Goal: Transaction & Acquisition: Purchase product/service

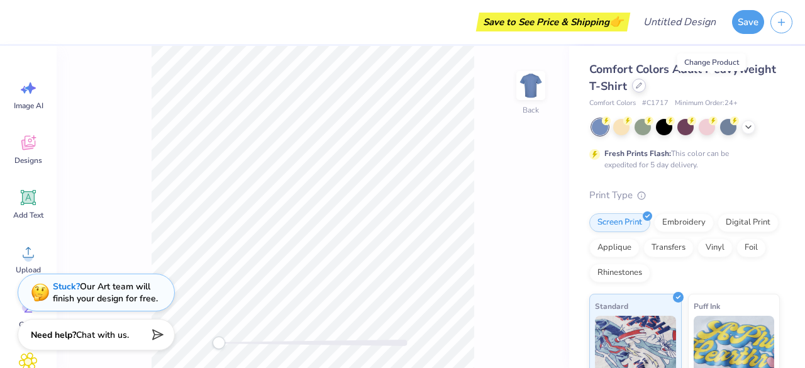
click at [400, 87] on icon at bounding box center [639, 85] width 6 height 6
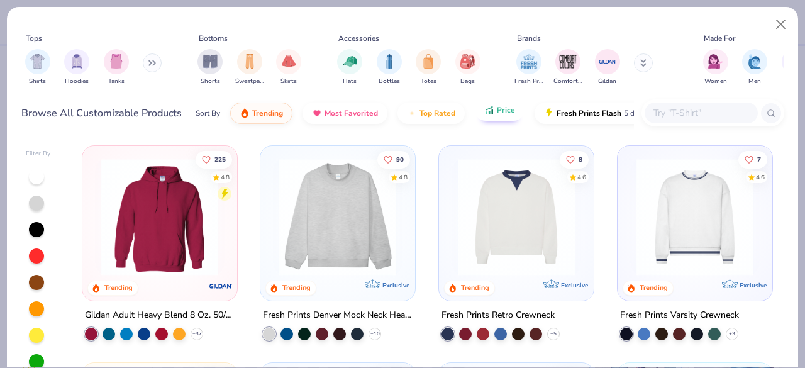
scroll to position [0, 40]
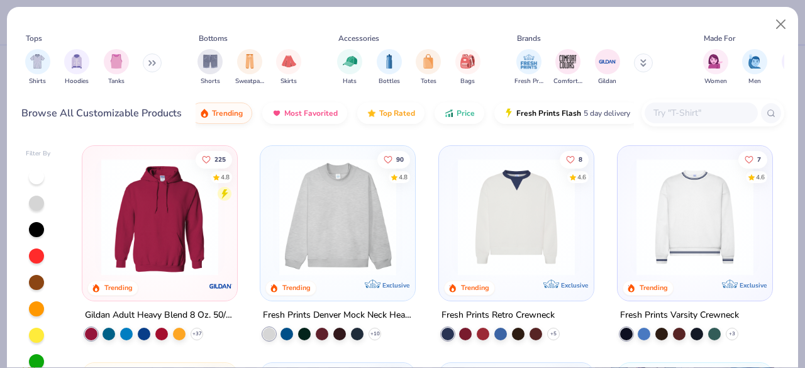
click at [400, 119] on input "text" at bounding box center [700, 113] width 97 height 14
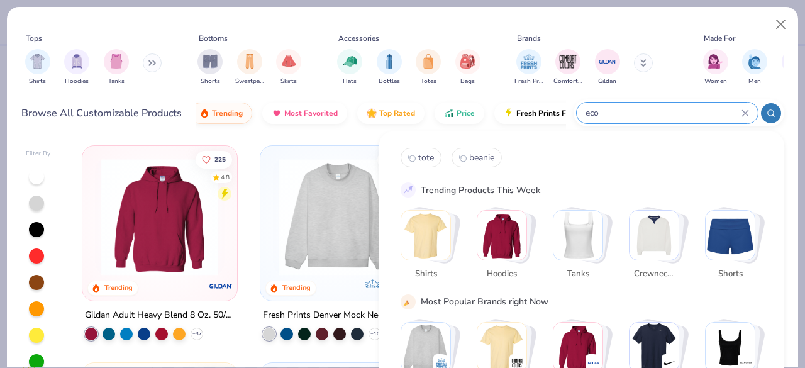
type input "eco"
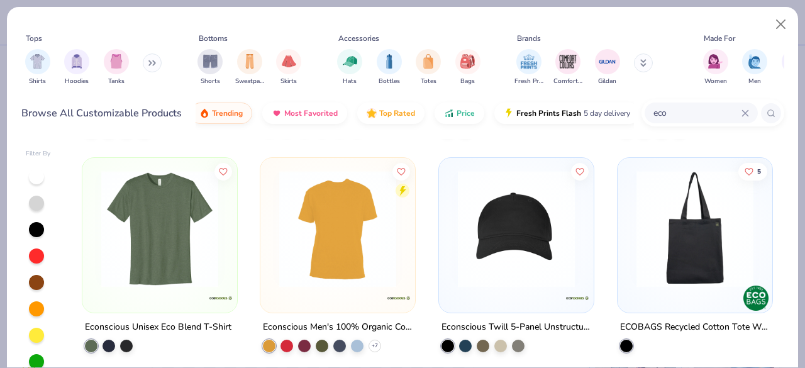
scroll to position [1309, 0]
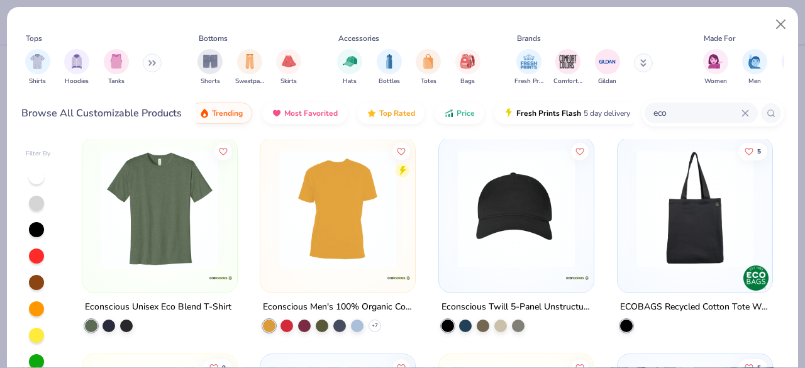
drag, startPoint x: 336, startPoint y: 240, endPoint x: 408, endPoint y: 297, distance: 92.1
click at [400, 299] on div "Econscious Men's 100% Organic Cotton Classic Short-Sleeve T-Shirt + 7" at bounding box center [338, 315] width 156 height 33
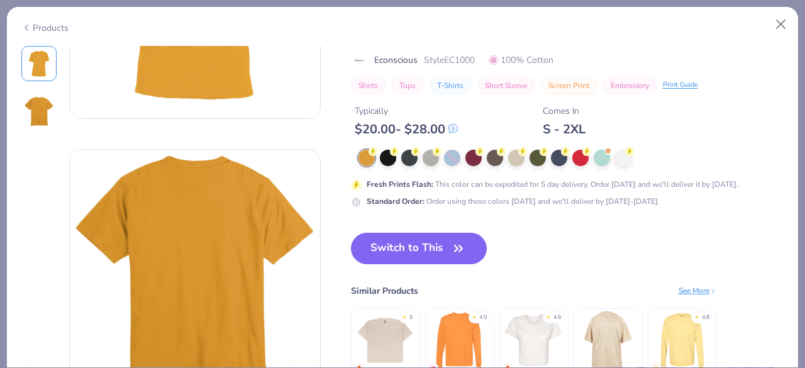
scroll to position [182, 0]
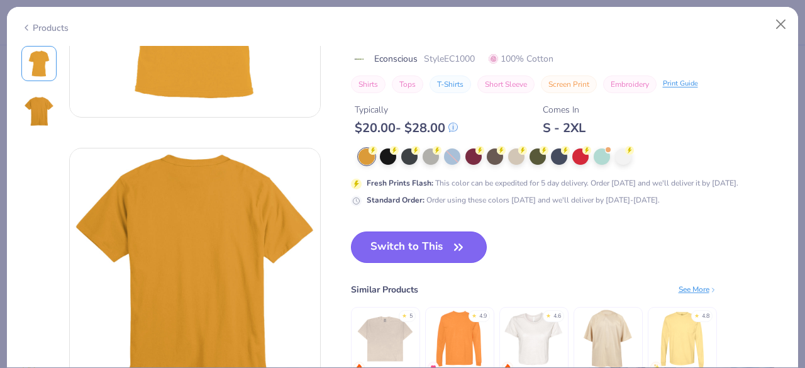
click at [400, 245] on button "Switch to This" at bounding box center [419, 246] width 136 height 31
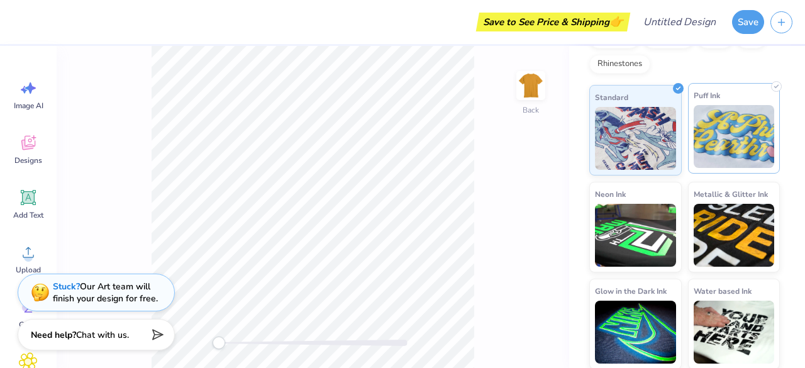
scroll to position [226, 0]
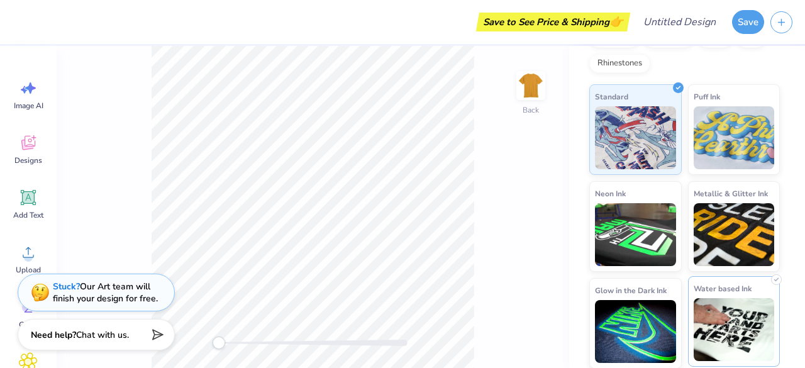
click at [400, 314] on img at bounding box center [733, 329] width 81 height 63
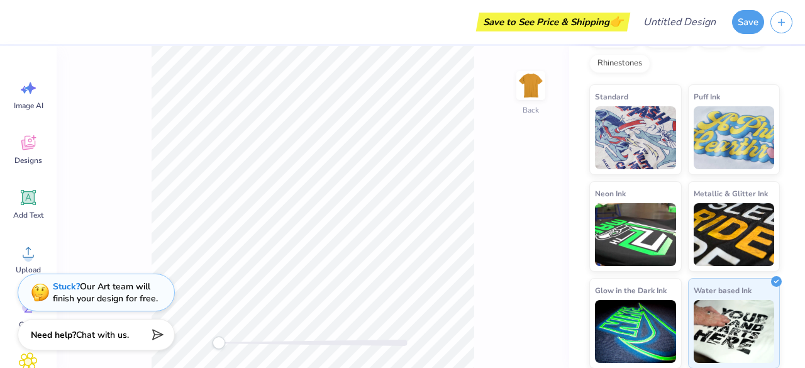
drag, startPoint x: 734, startPoint y: 314, endPoint x: 788, endPoint y: 286, distance: 61.0
click at [400, 286] on div "Econscious Men's 100% Organic Cotton Classic Short-Sleeve T-Shirt Econscious # …" at bounding box center [687, 94] width 236 height 549
drag, startPoint x: 753, startPoint y: 305, endPoint x: 741, endPoint y: 309, distance: 12.7
drag, startPoint x: 741, startPoint y: 309, endPoint x: 771, endPoint y: 287, distance: 37.9
click at [400, 287] on div "Econscious Men's 100% Organic Cotton Classic Short-Sleeve T-Shirt Econscious # …" at bounding box center [687, 94] width 236 height 549
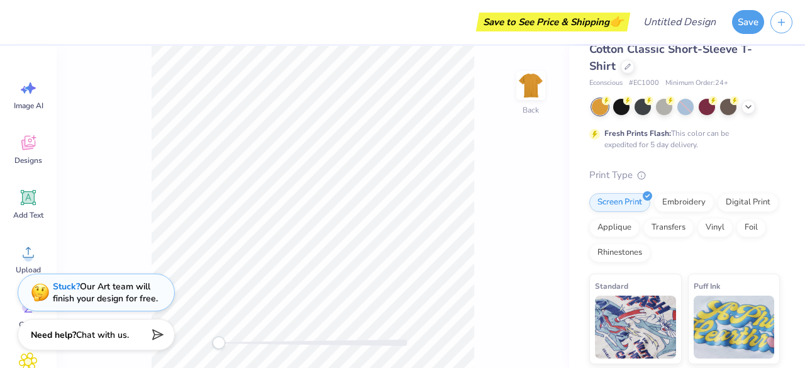
scroll to position [0, 0]
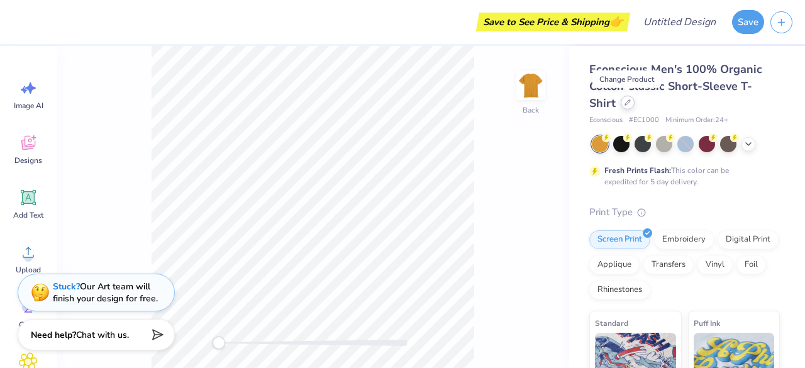
click at [400, 107] on div at bounding box center [628, 103] width 14 height 14
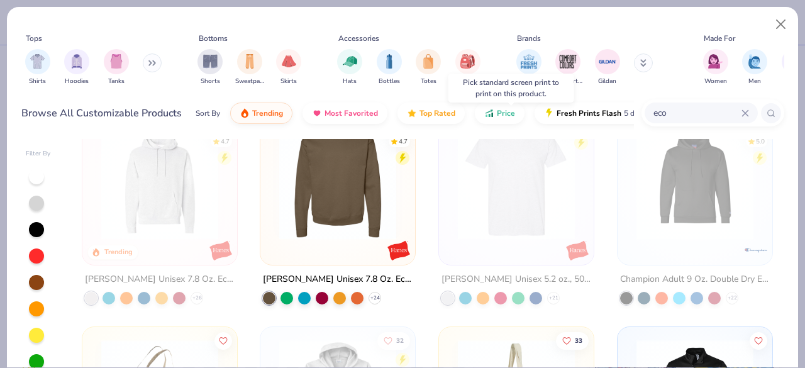
scroll to position [38, 0]
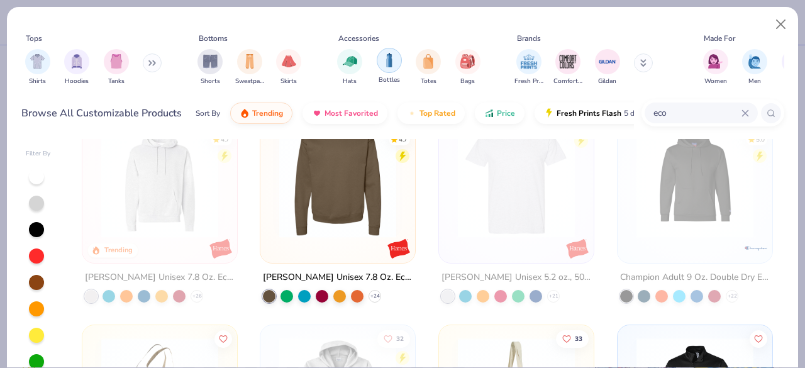
click at [390, 69] on div "filter for Bottles" at bounding box center [389, 60] width 25 height 25
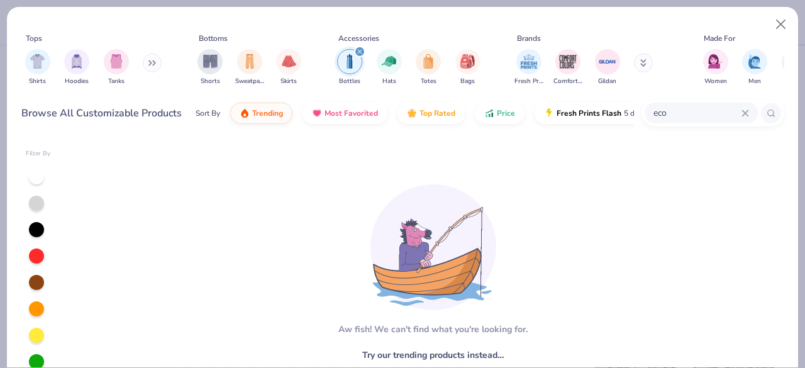
click at [400, 114] on icon at bounding box center [745, 113] width 8 height 8
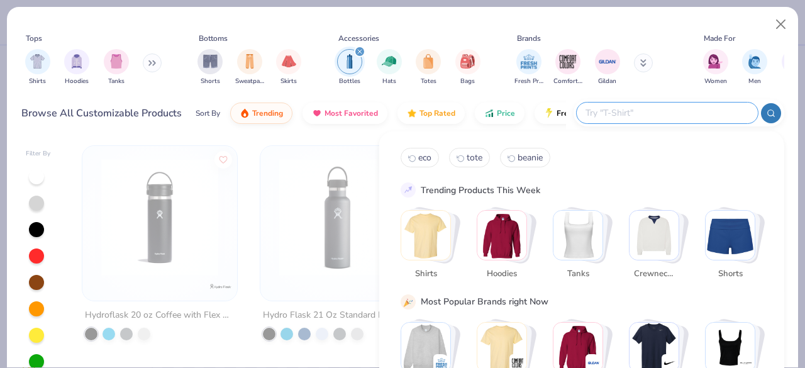
click at [400, 34] on div "Accessories" at bounding box center [408, 38] width 151 height 11
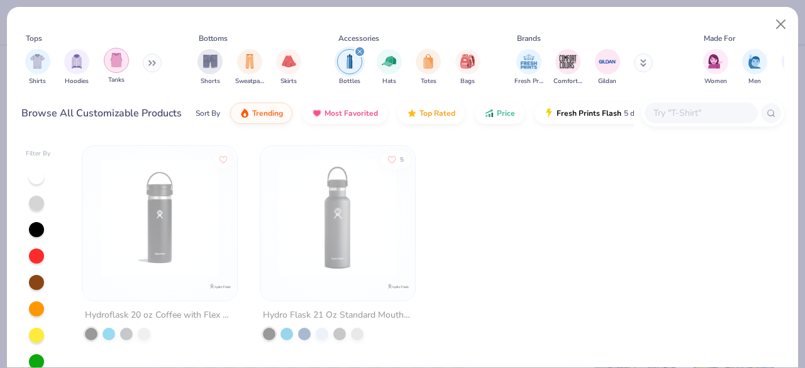
click at [114, 58] on img "filter for Tanks" at bounding box center [116, 60] width 14 height 14
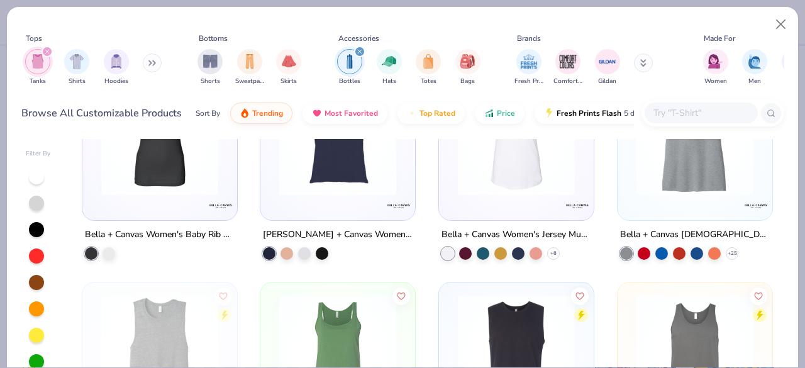
scroll to position [2505, 0]
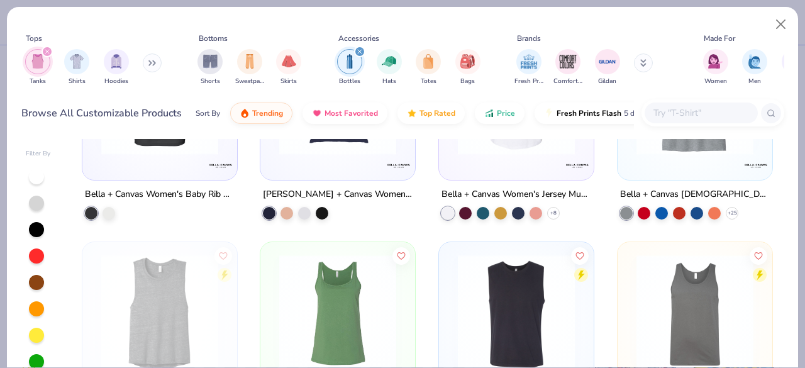
click at [400, 111] on input "text" at bounding box center [700, 113] width 97 height 14
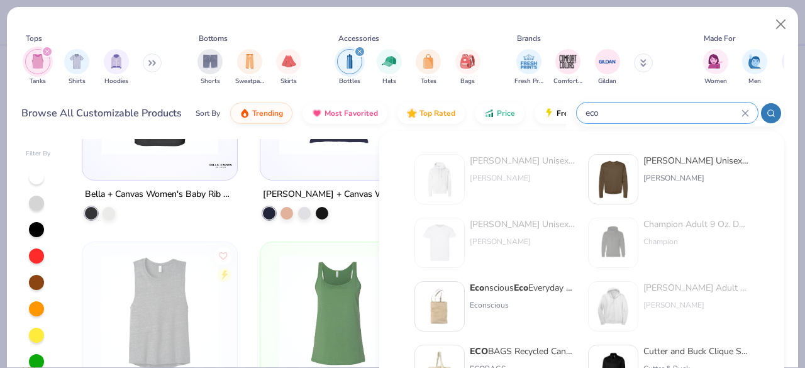
type input "eco"
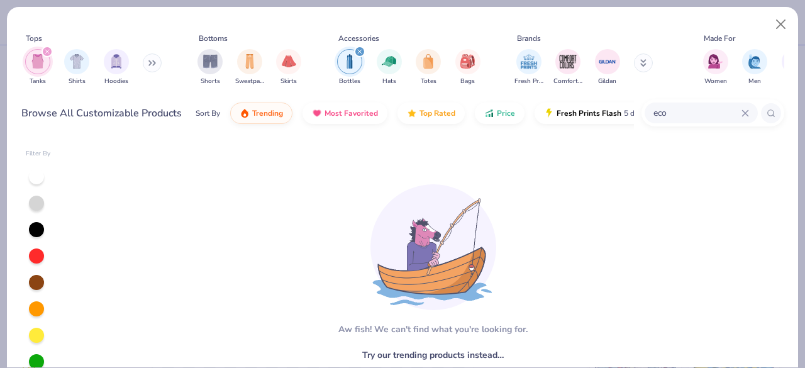
click at [400, 111] on icon at bounding box center [745, 113] width 8 height 8
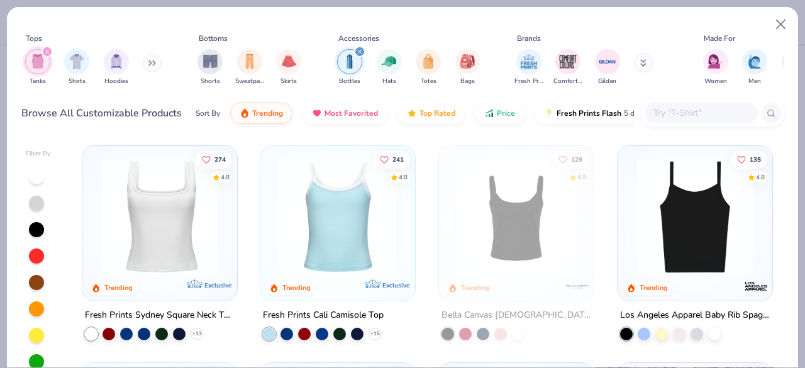
click at [358, 51] on icon "filter for Bottles" at bounding box center [360, 52] width 4 height 4
click at [400, 111] on input "text" at bounding box center [700, 113] width 97 height 14
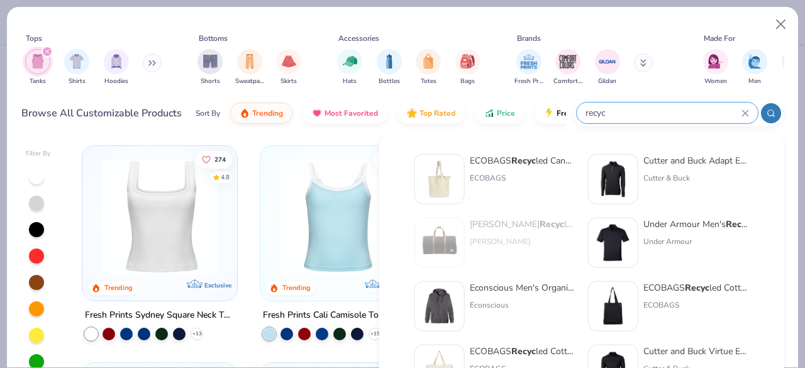
type input "recyc"
click at [400, 64] on icon at bounding box center [643, 63] width 6 height 8
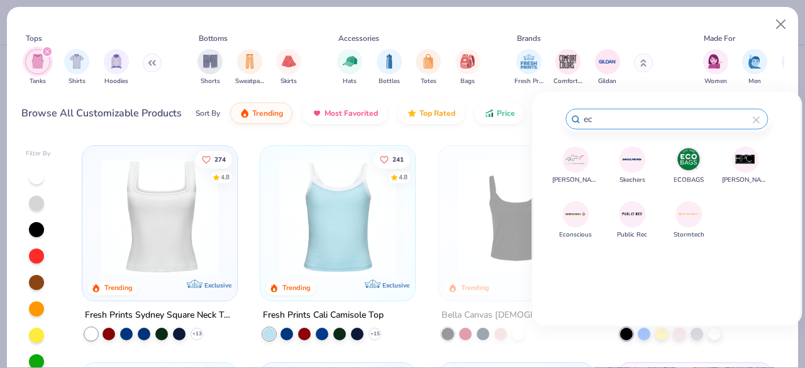
type input "ec"
click at [400, 209] on img at bounding box center [576, 214] width 22 height 22
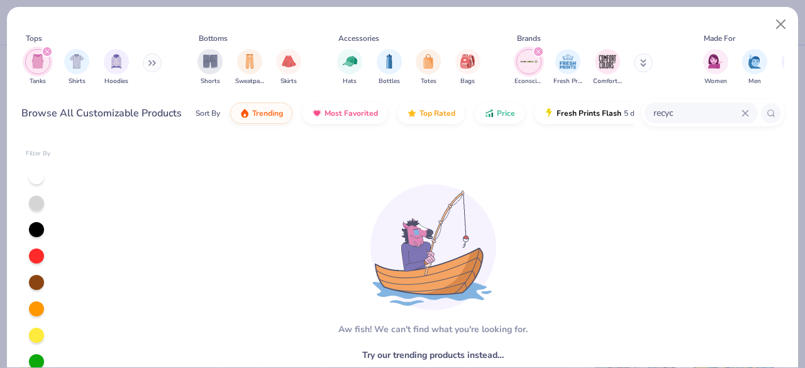
click at [48, 49] on icon "filter for Tanks" at bounding box center [47, 51] width 5 height 5
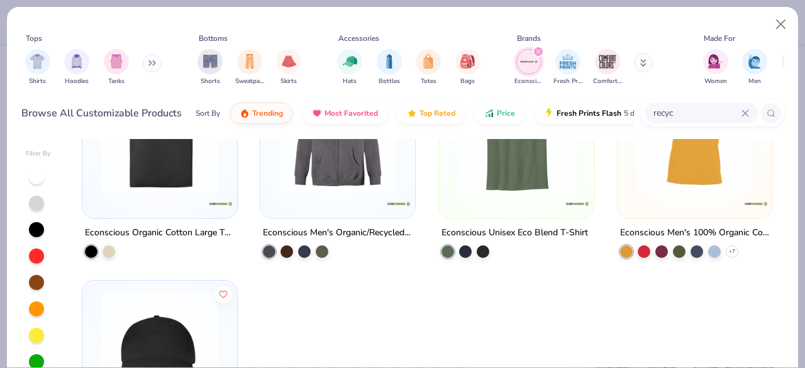
scroll to position [338, 0]
